Goal: Task Accomplishment & Management: Complete application form

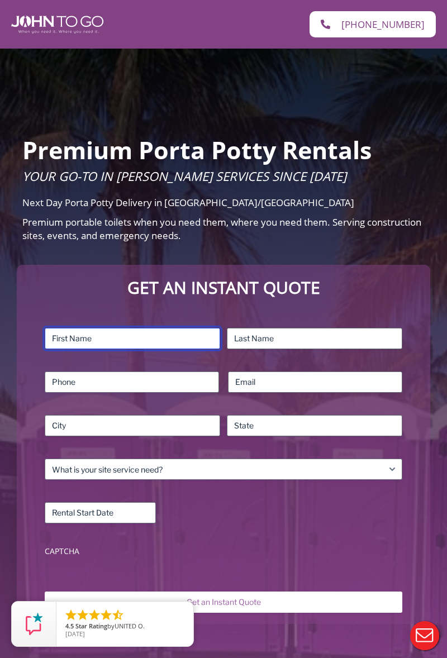
click at [150, 340] on input "First" at bounding box center [132, 338] width 175 height 21
type input "Angela"
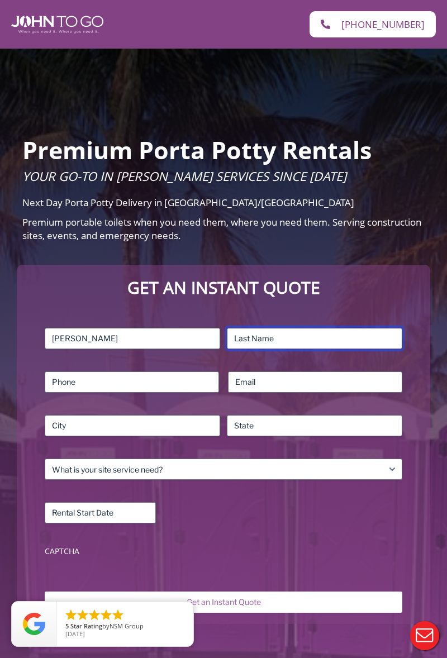
click at [297, 335] on input "Last" at bounding box center [314, 338] width 175 height 21
type input "Blair"
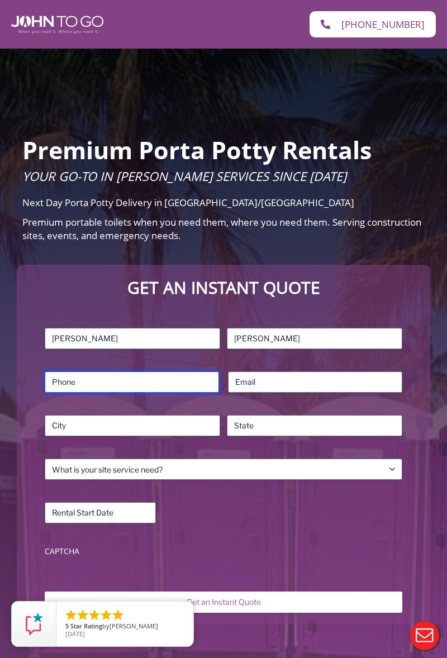
click at [152, 380] on input "Phone (Required)" at bounding box center [132, 382] width 174 height 21
type input "7"
type input "9174458927"
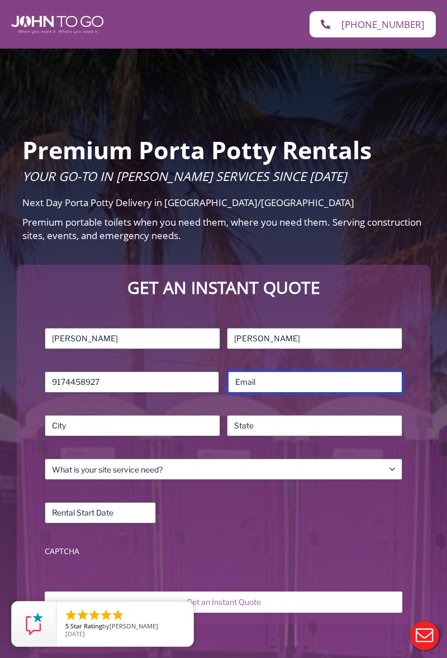
click at [290, 380] on input "Email (Required)" at bounding box center [315, 382] width 174 height 21
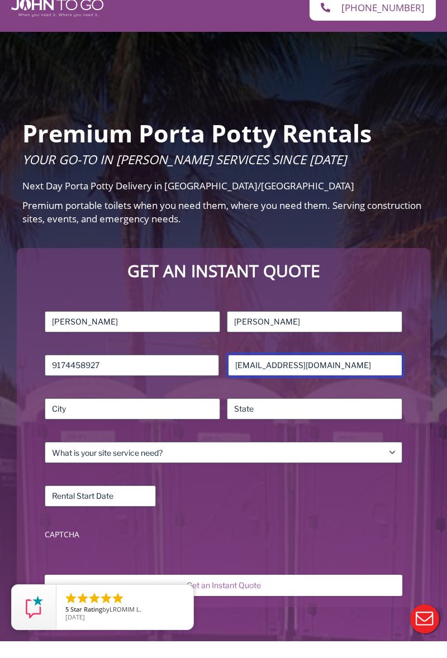
type input "be240rri@yahoo.com"
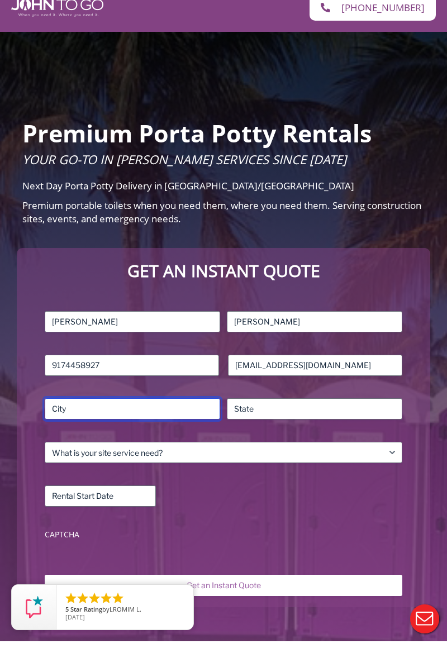
click at [153, 417] on input "City" at bounding box center [132, 425] width 175 height 21
type input "Brooklyn"
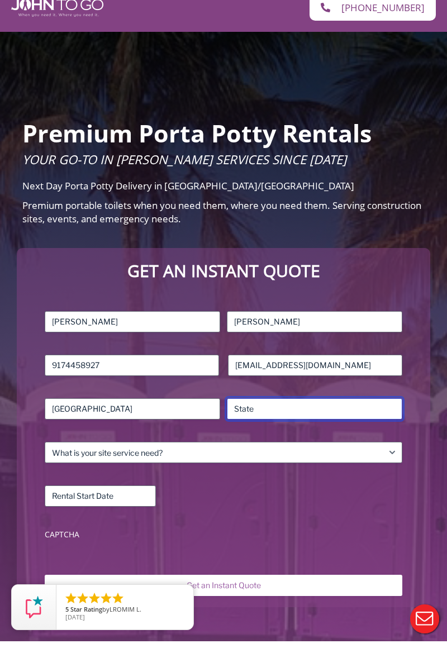
click at [293, 421] on input "State / Province / Region" at bounding box center [314, 425] width 175 height 21
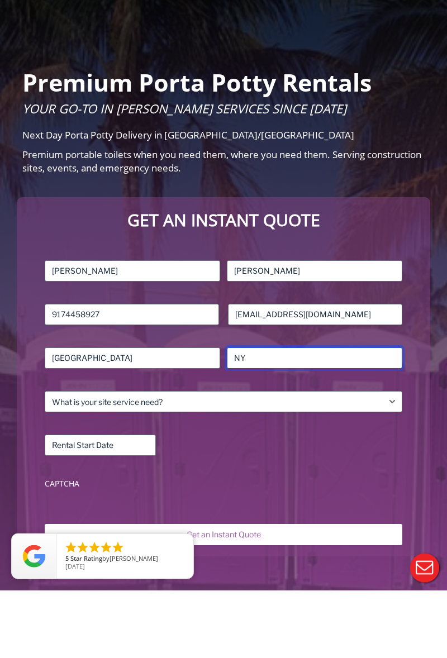
type input "NY"
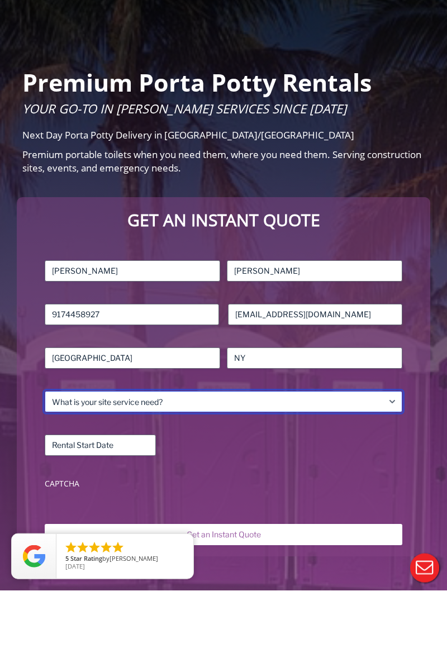
click at [181, 467] on select "What is your site service need? Consumer Construction – Commercial Construction…" at bounding box center [224, 469] width 358 height 21
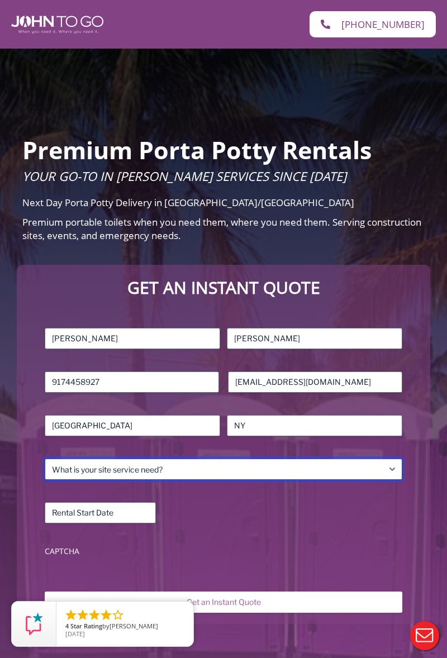
select select "Residential"
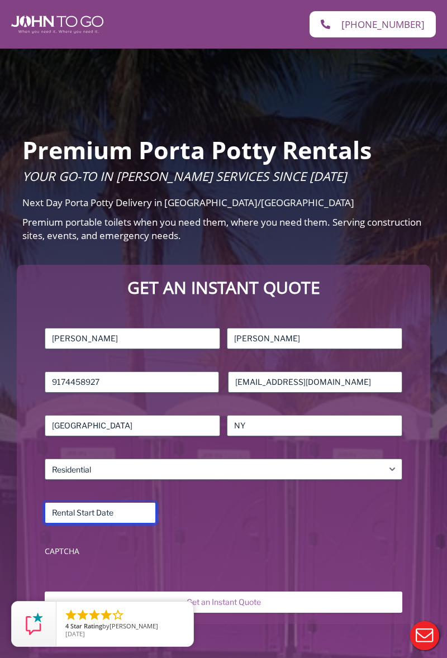
click at [136, 507] on body "Skip to content Home (845) 390-2301 (845) 390-2301 Premium Porta Potty Rentals …" at bounding box center [223, 329] width 447 height 658
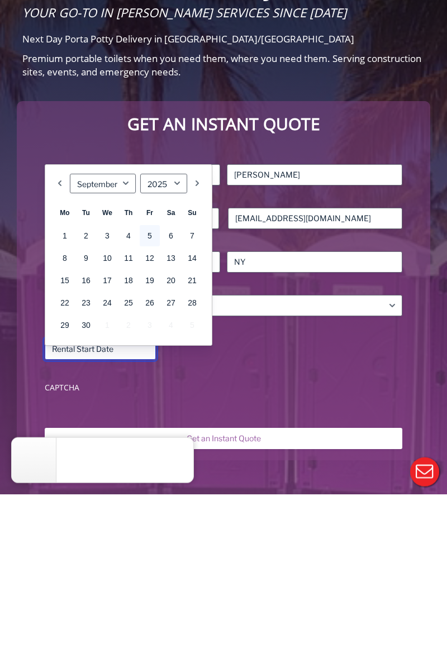
scroll to position [58, 0]
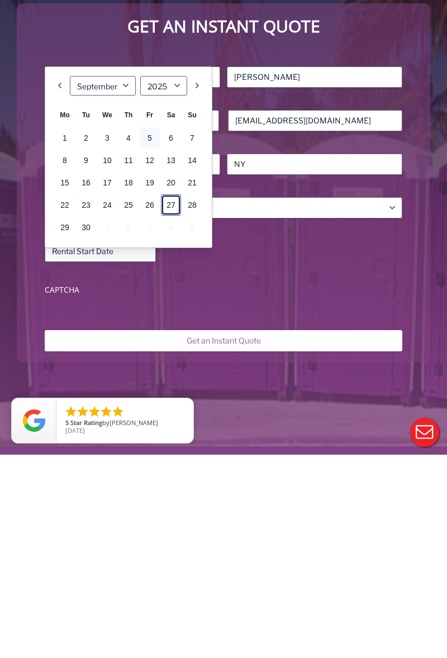
click at [174, 407] on link "27" at bounding box center [171, 408] width 20 height 21
type input "09/27/2025"
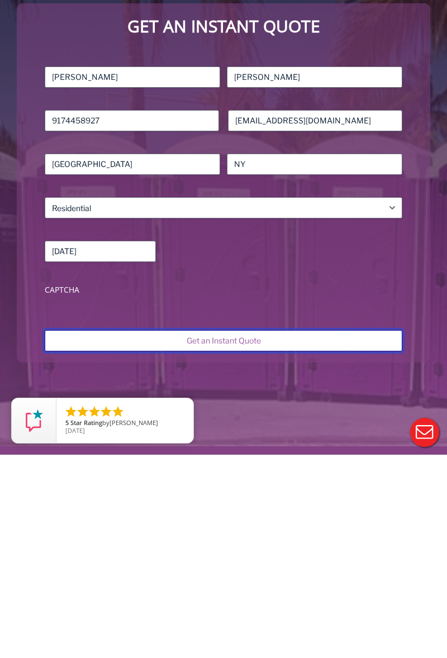
click at [244, 534] on input "Get an Instant Quote" at bounding box center [224, 544] width 358 height 21
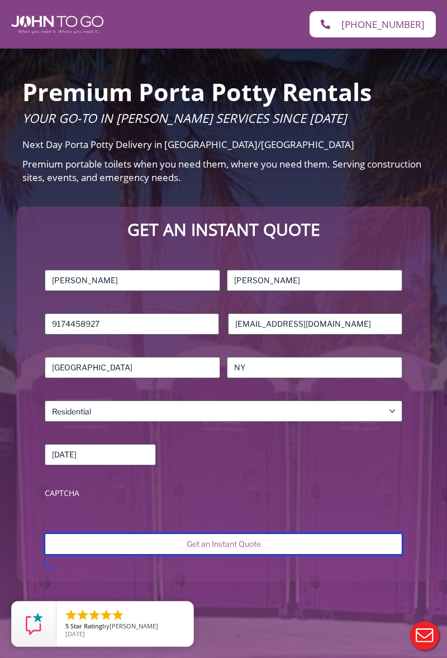
scroll to position [105, 0]
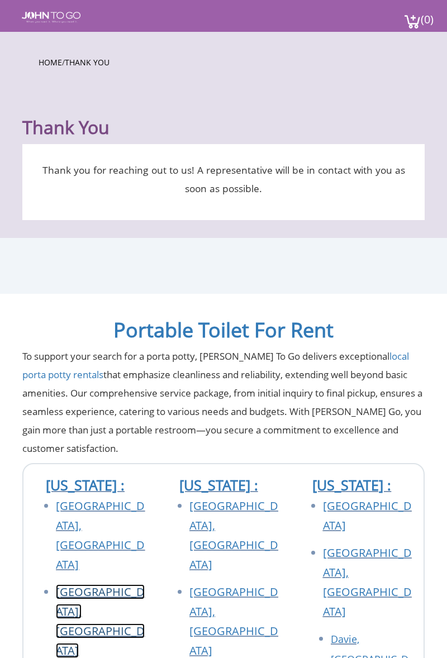
click at [122, 584] on link "Brooklyn, NY" at bounding box center [100, 621] width 89 height 74
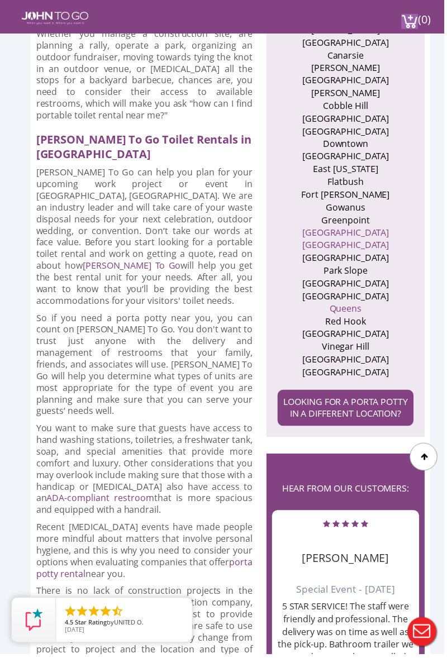
scroll to position [643, 0]
